Goal: Task Accomplishment & Management: Complete application form

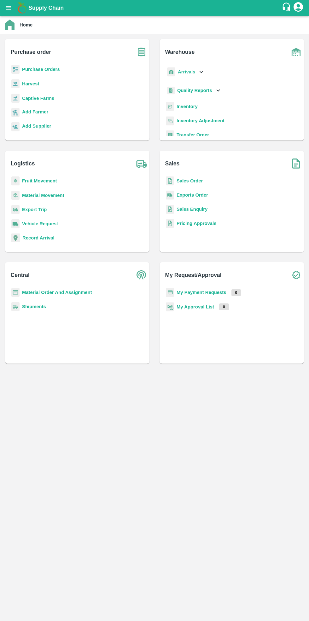
click at [43, 71] on b "Purchase Orders" at bounding box center [41, 69] width 38 height 5
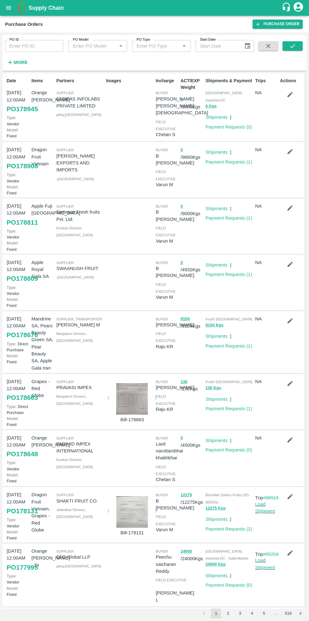
click at [221, 115] on link "Shipments" at bounding box center [216, 117] width 22 height 5
click at [225, 124] on link "Payment Requests ( 0 )" at bounding box center [228, 126] width 47 height 5
click at [225, 347] on link "Payment Requests ( 1 )" at bounding box center [228, 345] width 47 height 5
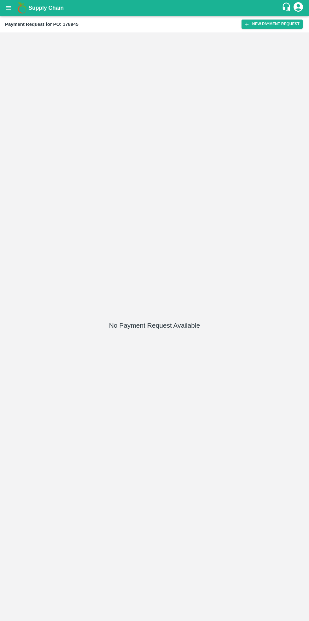
click at [277, 25] on button "New Payment Request" at bounding box center [271, 24] width 61 height 9
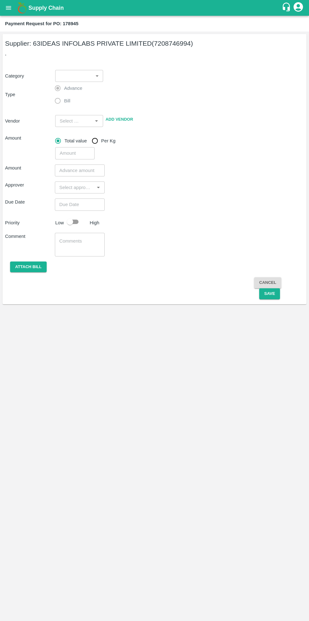
click at [87, 74] on body "Supply Chain Payment Request for PO: 178945 Supplier: 63IDEAS INFOLABS PRIVATE …" at bounding box center [154, 310] width 309 height 621
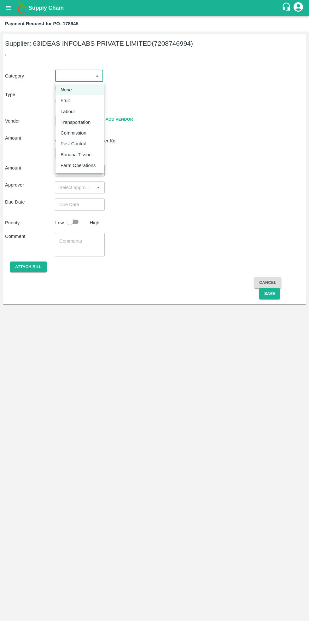
click at [77, 99] on div "Fruit" at bounding box center [79, 100] width 38 height 7
type input "1"
type input "63IDEAS INFOLABS PRIVATE LIMITED - 7208746994(Supplier)"
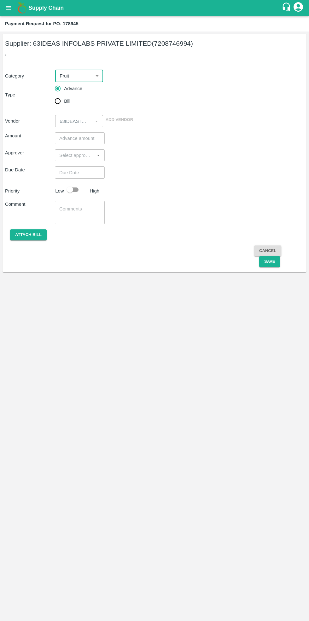
click at [61, 101] on input "Bill" at bounding box center [57, 101] width 13 height 13
radio input "true"
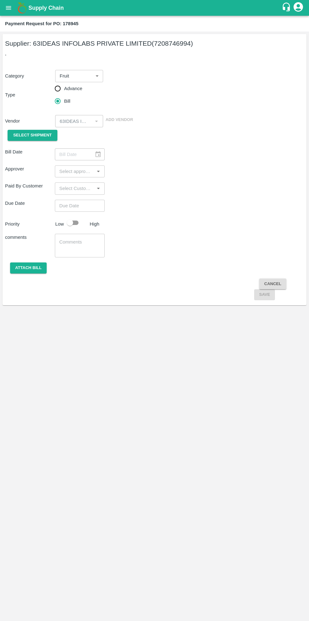
click at [36, 134] on span "Select Shipment" at bounding box center [32, 135] width 38 height 7
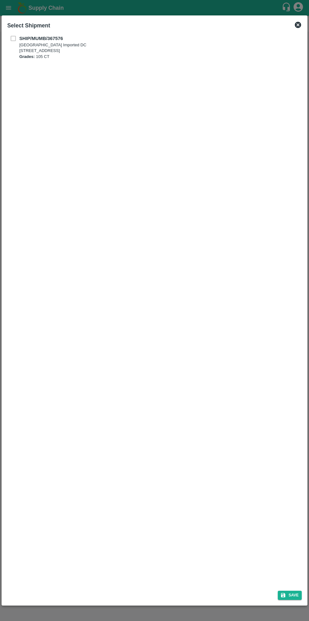
click at [25, 38] on b "SHIP/MUMB/367576" at bounding box center [41, 38] width 44 height 5
checkbox input "true"
click at [290, 596] on button "Save" at bounding box center [289, 595] width 24 height 9
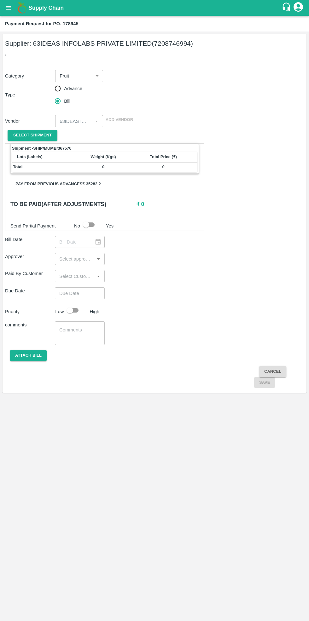
click at [90, 240] on div "​" at bounding box center [80, 242] width 50 height 12
click at [44, 133] on span "Select Shipment" at bounding box center [32, 135] width 38 height 7
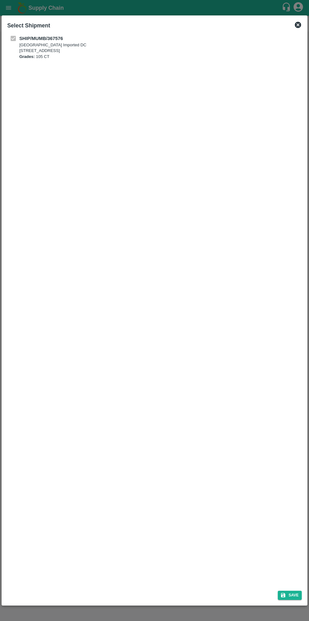
click at [298, 25] on icon at bounding box center [298, 25] width 8 height 8
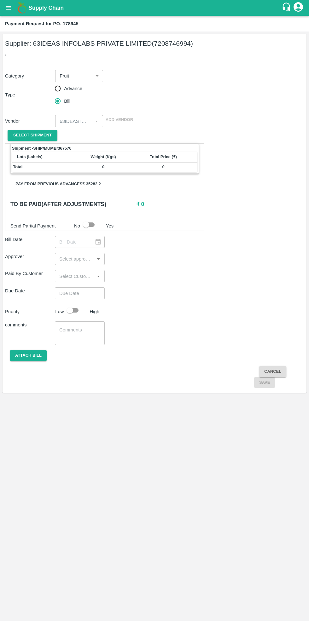
click at [89, 262] on input "input" at bounding box center [75, 259] width 36 height 8
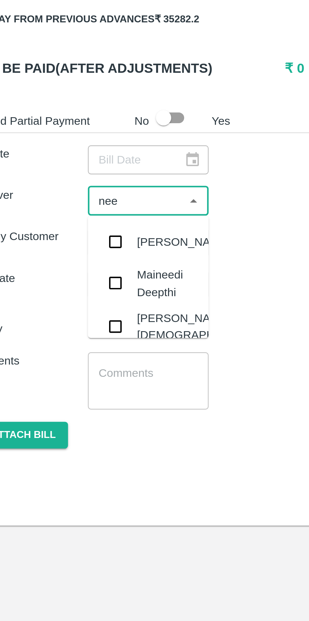
type input "neet"
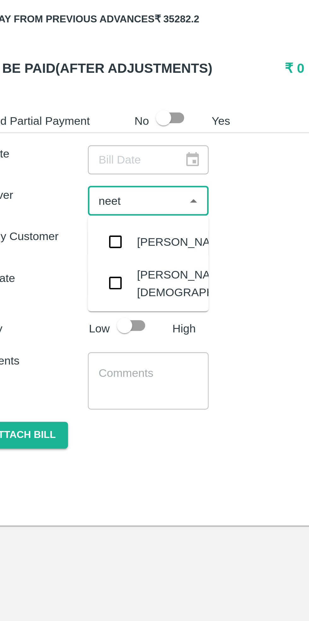
click at [86, 292] on div "[PERSON_NAME][DEMOGRAPHIC_DATA]" at bounding box center [101, 293] width 52 height 14
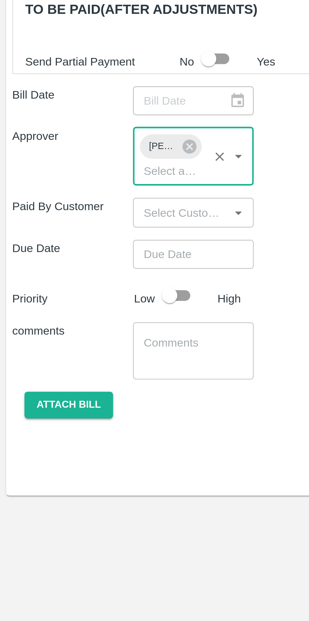
click at [70, 290] on input "input" at bounding box center [75, 288] width 36 height 8
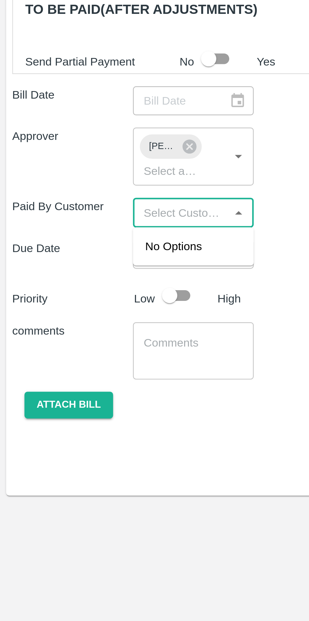
type input "n"
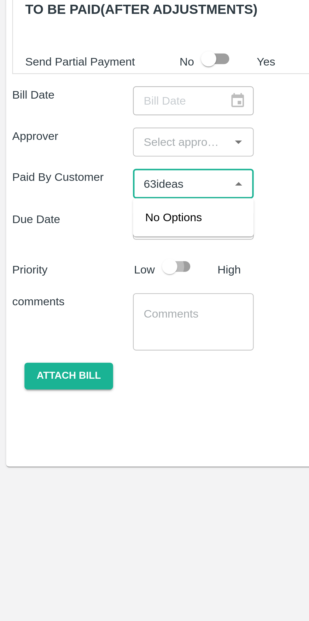
type input "63ideas"
click at [76, 311] on input "checkbox" at bounding box center [70, 310] width 36 height 12
checkbox input "true"
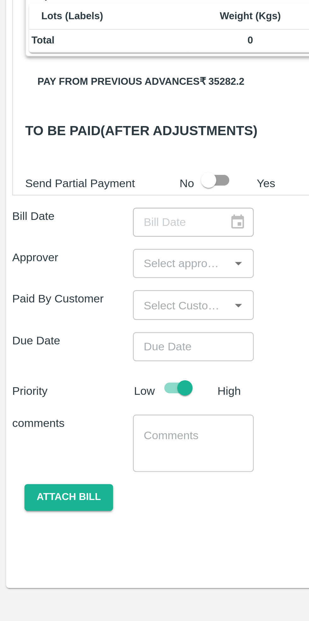
click at [90, 260] on input "input" at bounding box center [75, 259] width 36 height 8
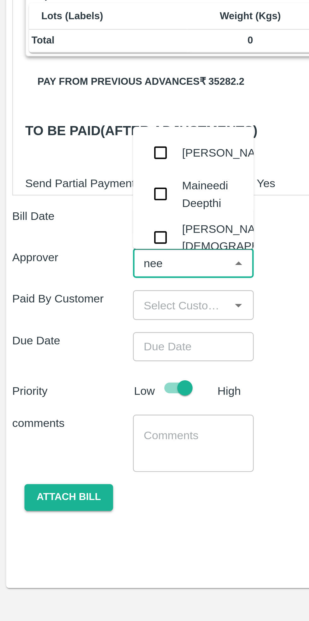
type input "neet"
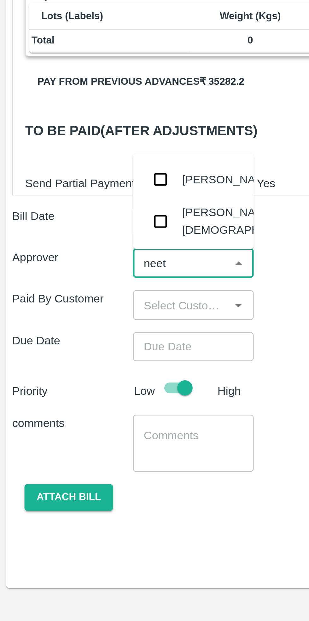
click at [71, 244] on input "checkbox" at bounding box center [66, 241] width 13 height 13
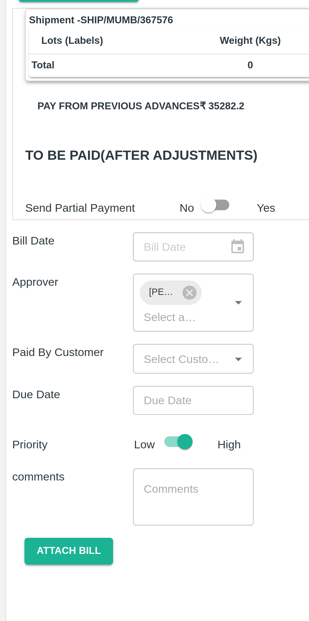
click at [94, 243] on div "​" at bounding box center [80, 242] width 50 height 12
click at [100, 244] on div "​" at bounding box center [80, 242] width 50 height 12
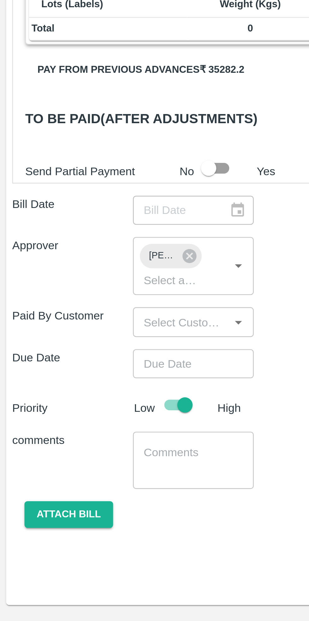
click at [80, 290] on input "input" at bounding box center [75, 288] width 36 height 8
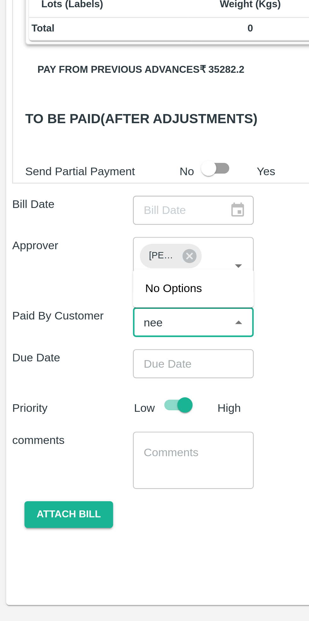
type input "neet"
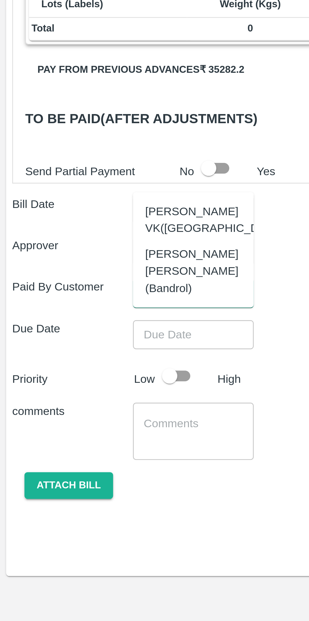
checkbox input "false"
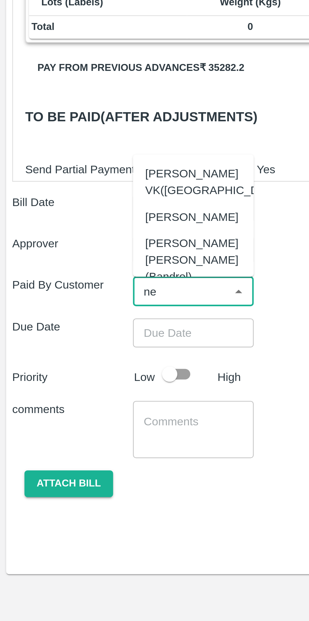
type input "n"
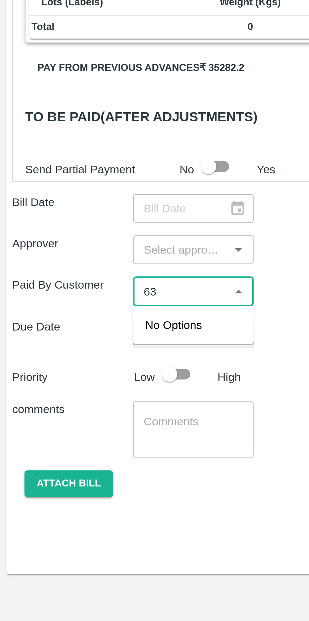
type input "6"
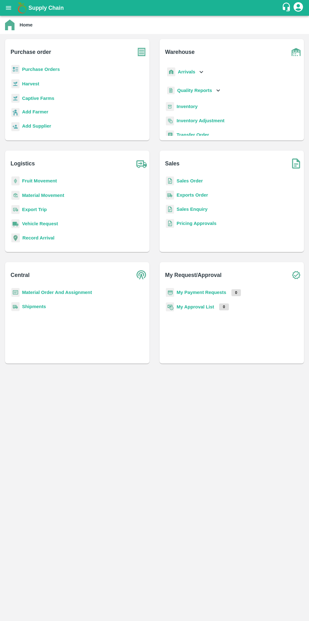
click at [42, 71] on b "Purchase Orders" at bounding box center [41, 69] width 38 height 5
